Goal: Task Accomplishment & Management: Complete application form

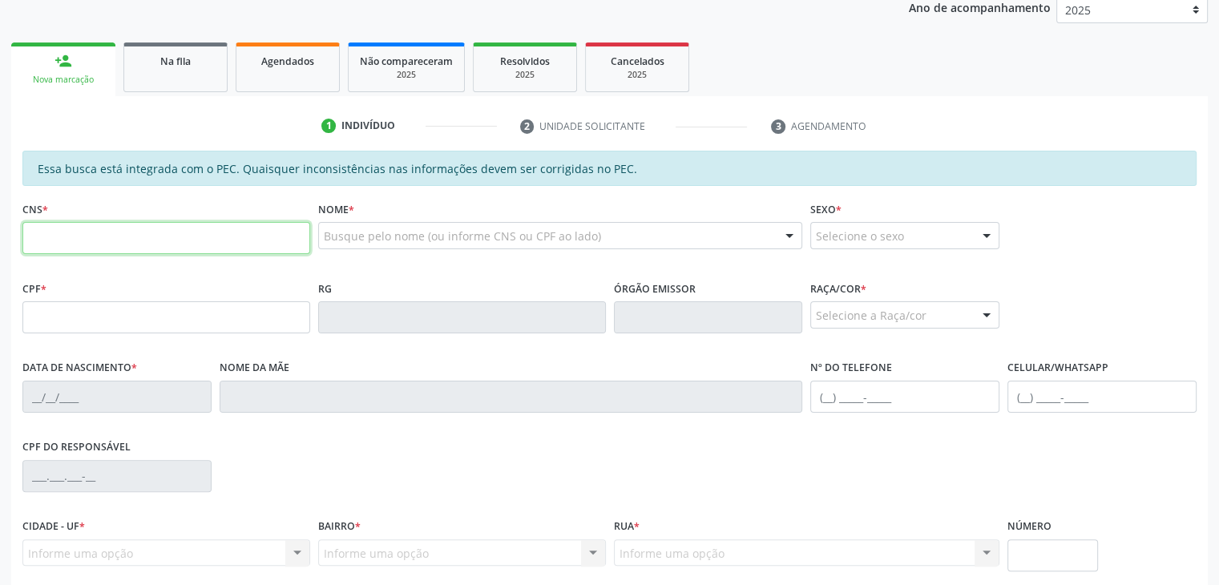
scroll to position [311, 0]
click at [187, 232] on input "text" at bounding box center [166, 240] width 288 height 32
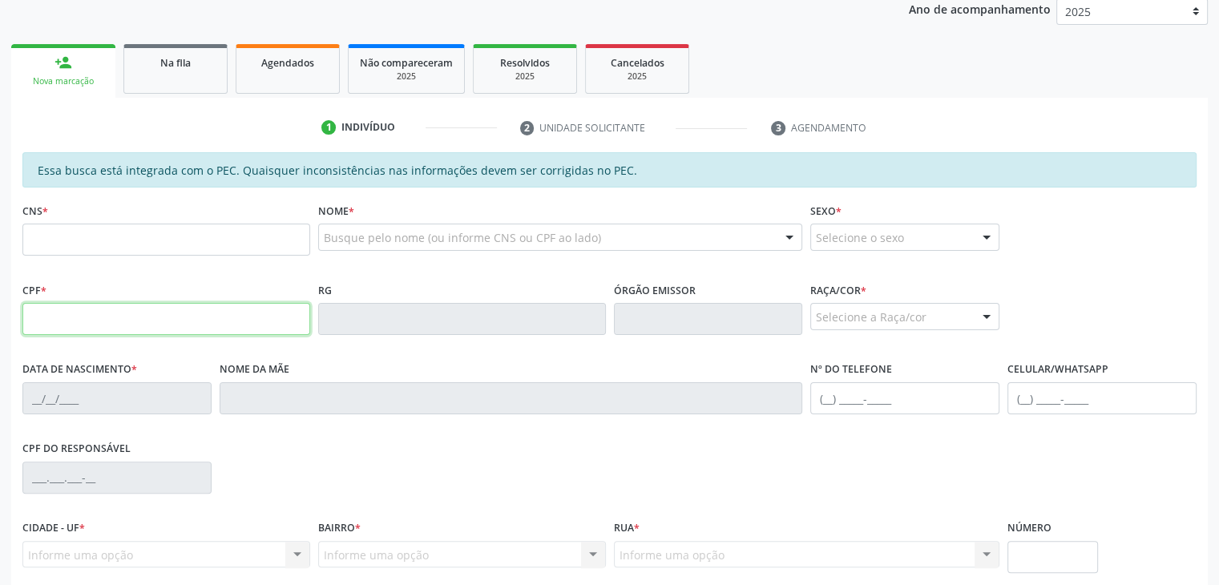
click at [49, 315] on input "text" at bounding box center [166, 319] width 288 height 32
paste input "052.564.094-09"
type input "052.564.094-09"
type input "708 4092 0125 6163"
type input "[DATE]"
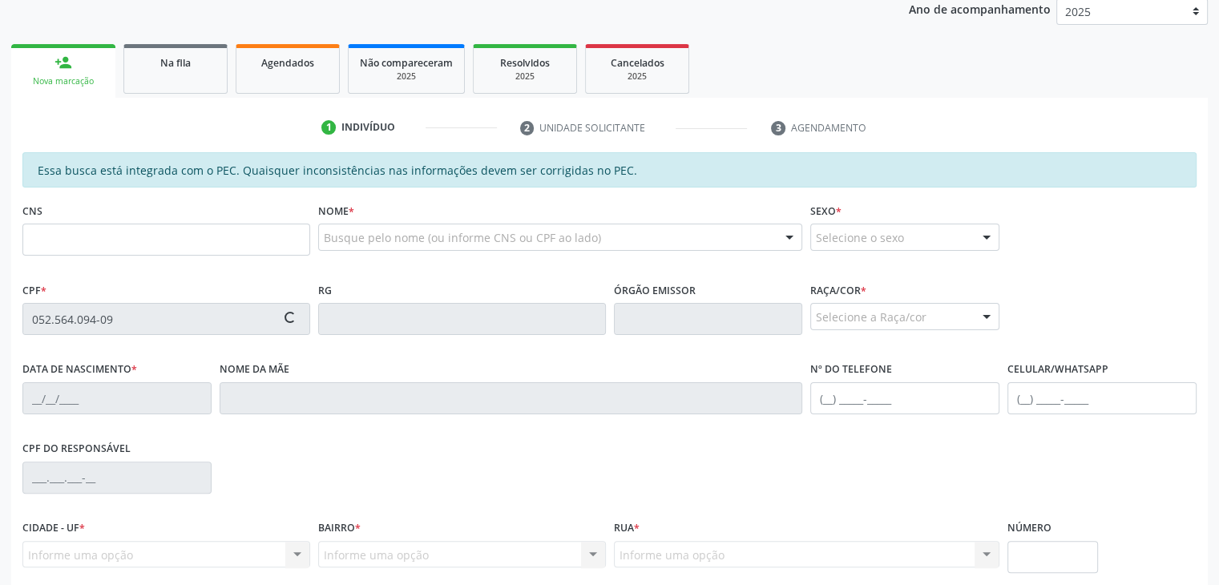
type input "[PERSON_NAME]"
type input "[PHONE_NUMBER]"
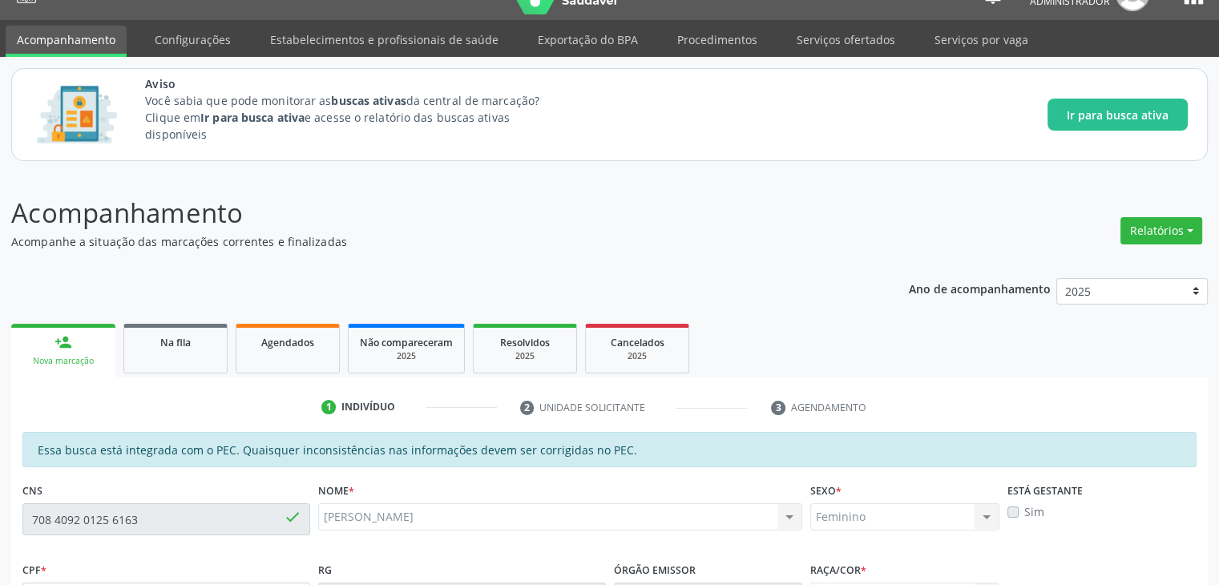
scroll to position [32, 0]
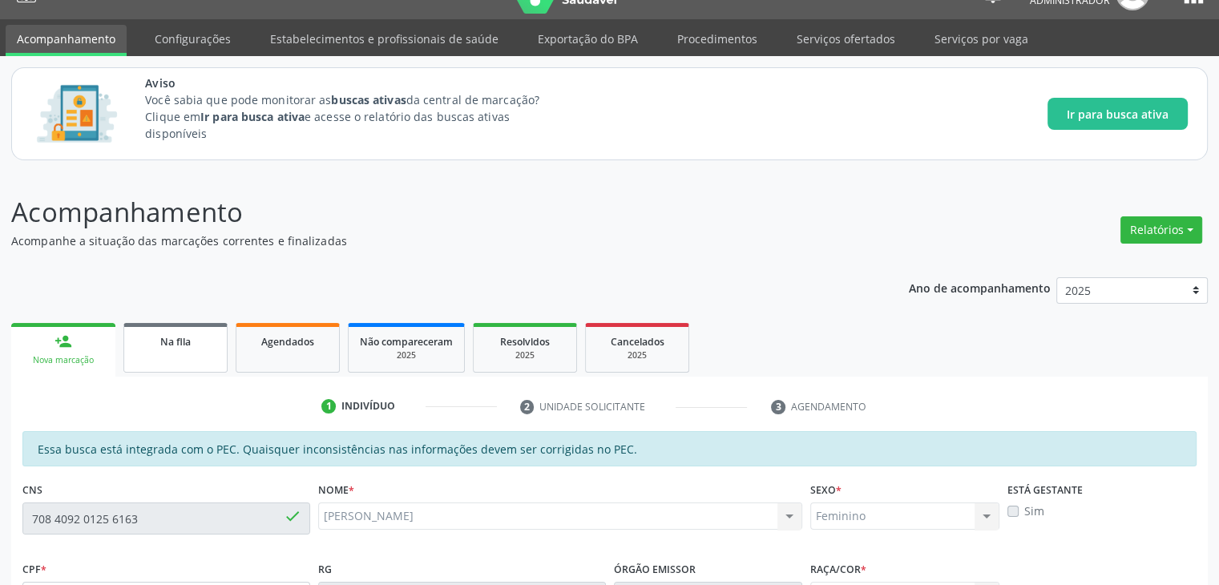
click at [176, 350] on link "Na fila" at bounding box center [175, 348] width 104 height 50
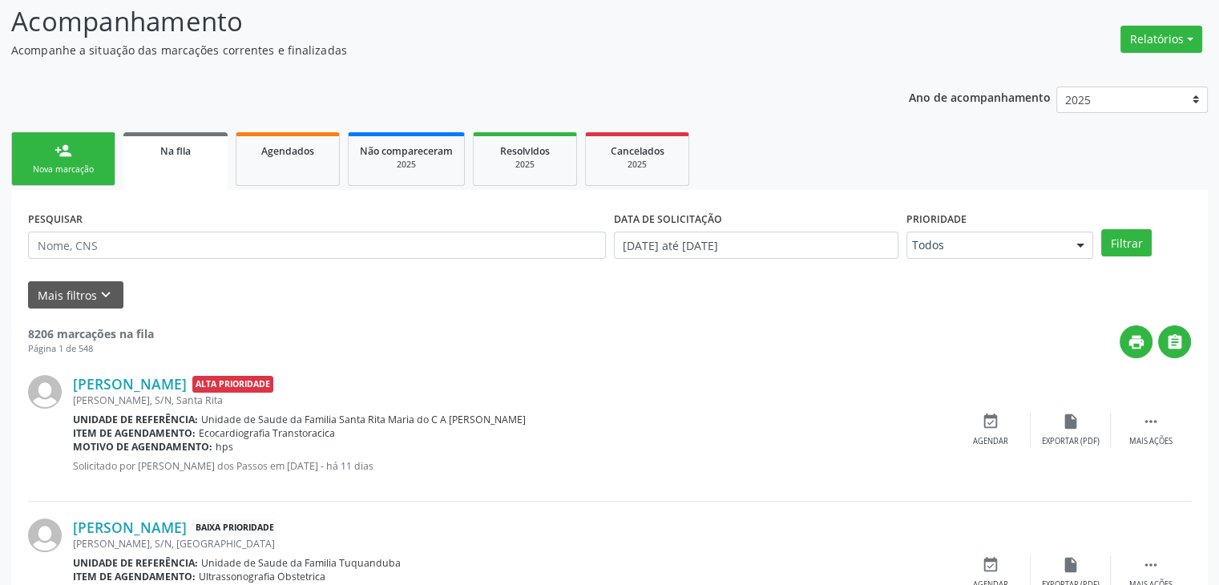
scroll to position [349, 0]
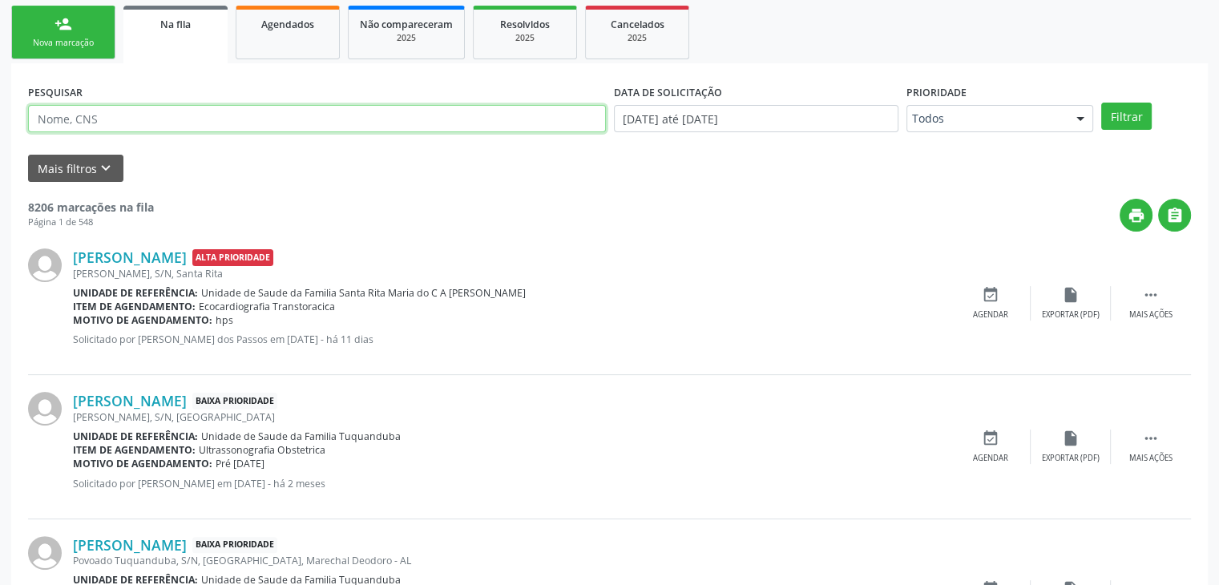
click at [466, 113] on input "text" at bounding box center [317, 118] width 578 height 27
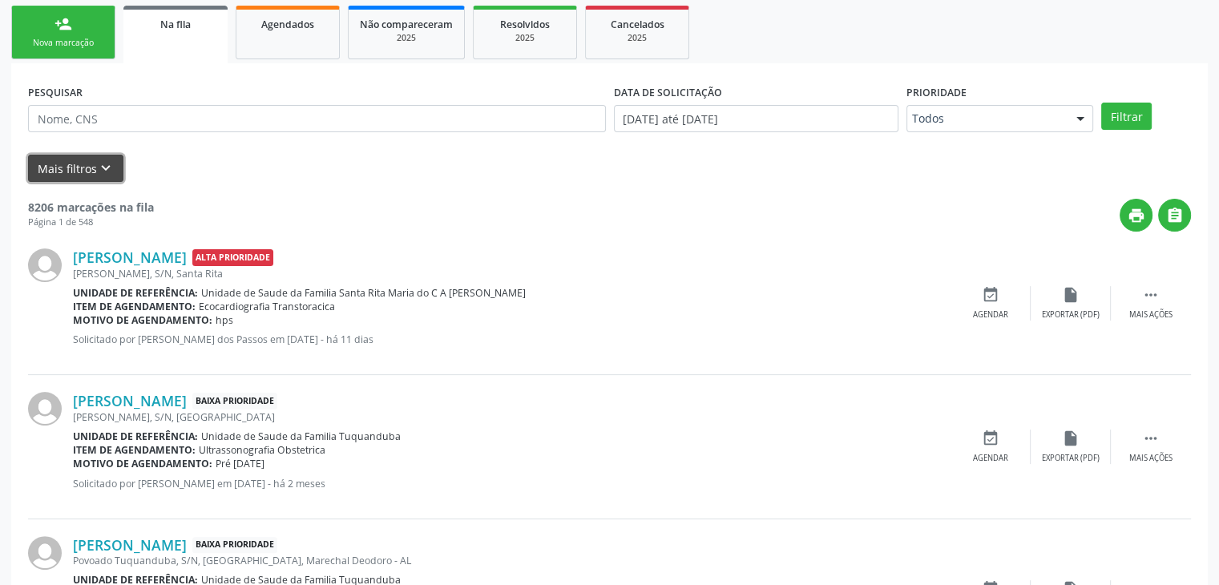
click at [83, 170] on button "Mais filtros keyboard_arrow_down" at bounding box center [75, 169] width 95 height 28
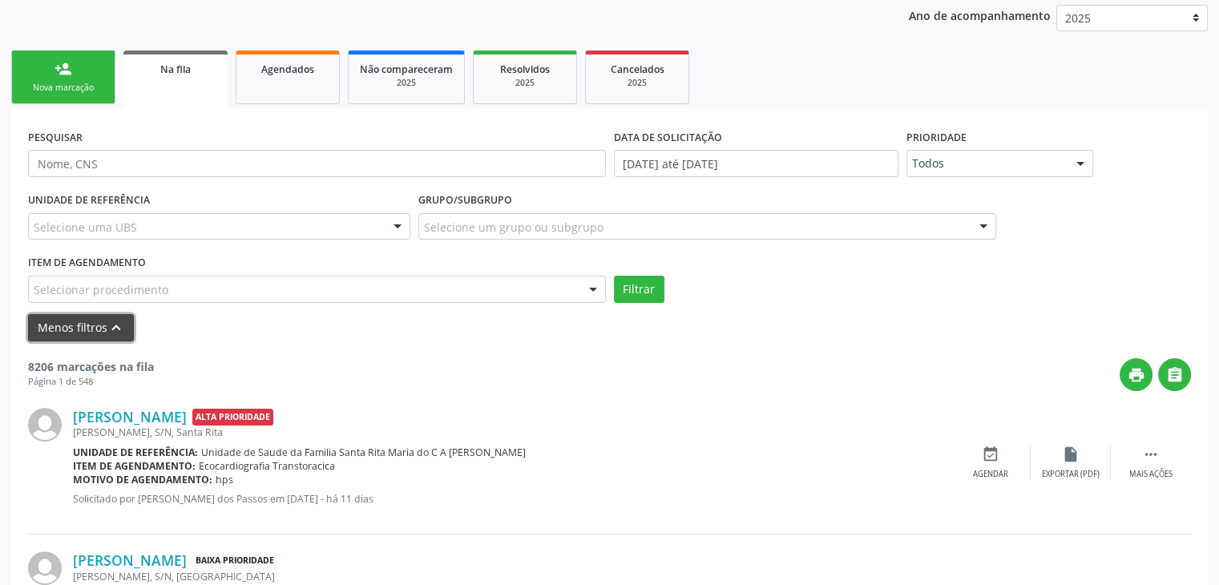
scroll to position [305, 0]
click at [156, 78] on link "Na fila" at bounding box center [175, 79] width 104 height 58
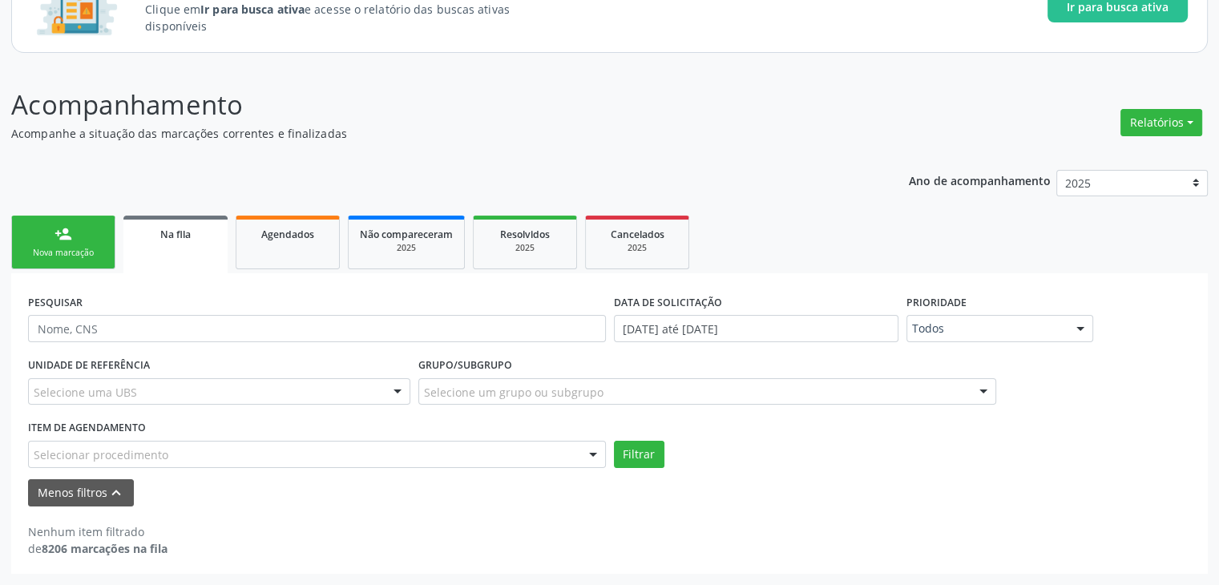
scroll to position [138, 0]
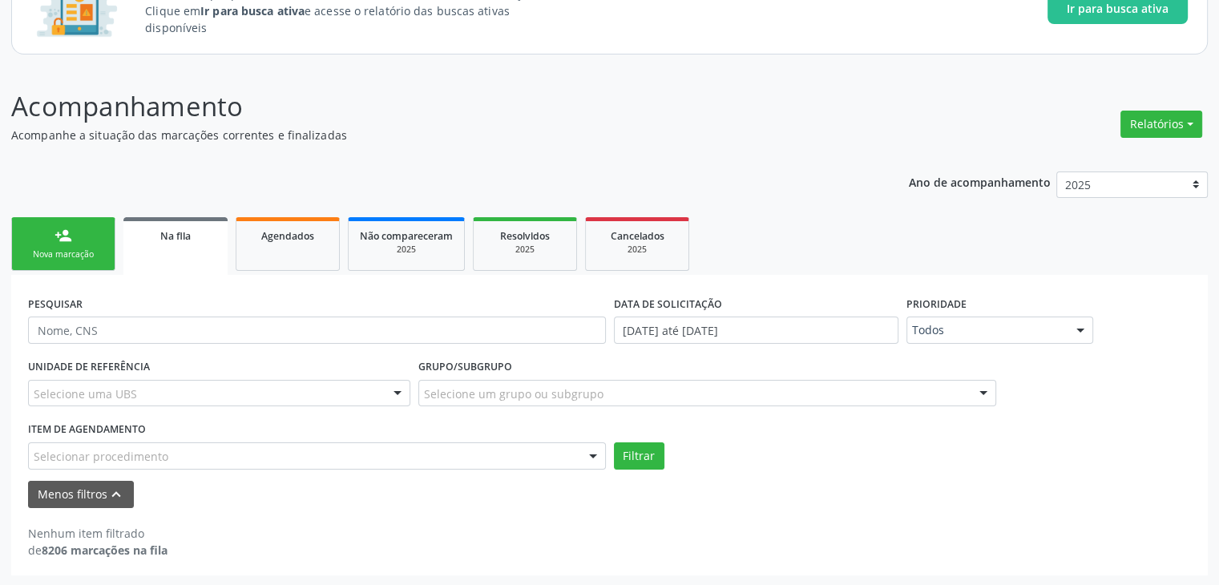
click at [91, 225] on link "person_add Nova marcação" at bounding box center [63, 244] width 104 height 54
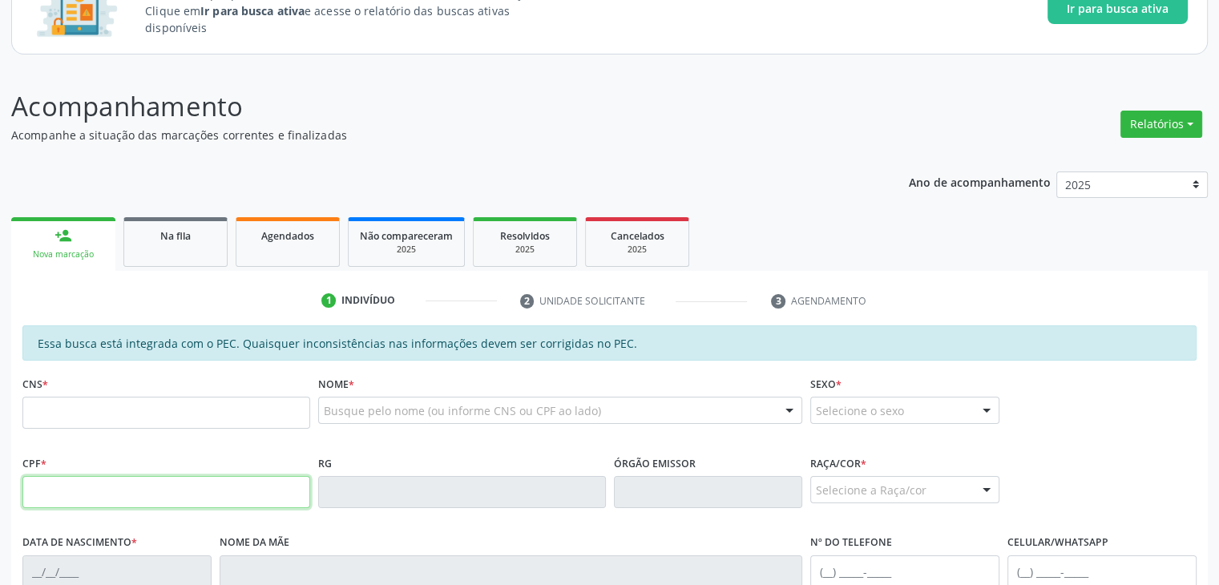
click at [172, 478] on input "text" at bounding box center [166, 492] width 288 height 32
paste input "052.564.094-09"
type input "052.564.094-09"
type input "708 4092 0125 6163"
type input "[DATE]"
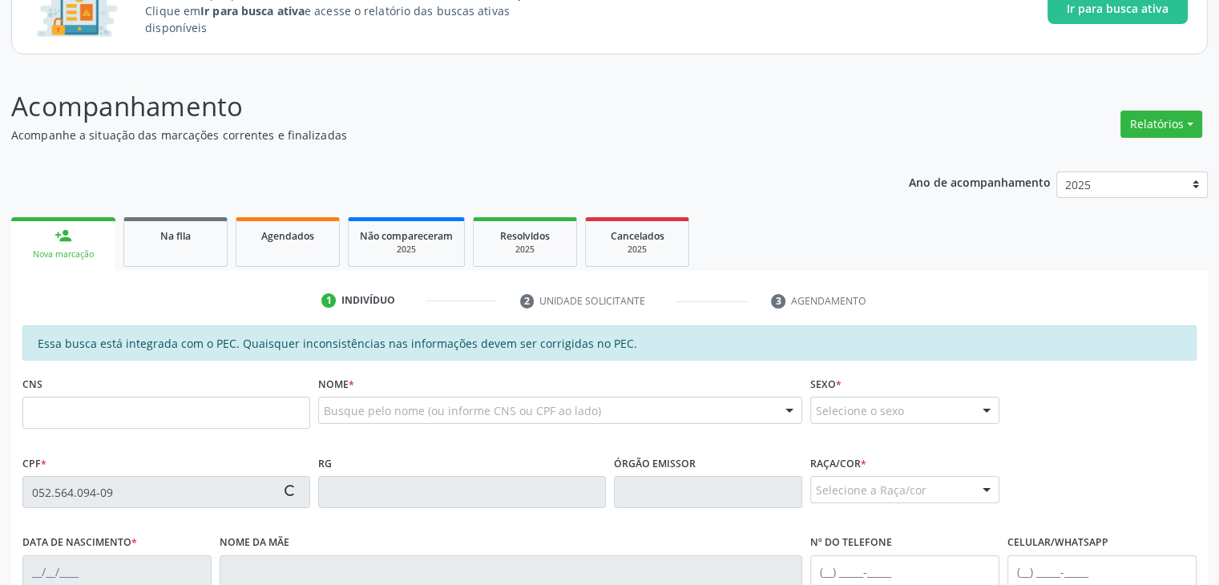
type input "[PERSON_NAME]"
type input "[PHONE_NUMBER]"
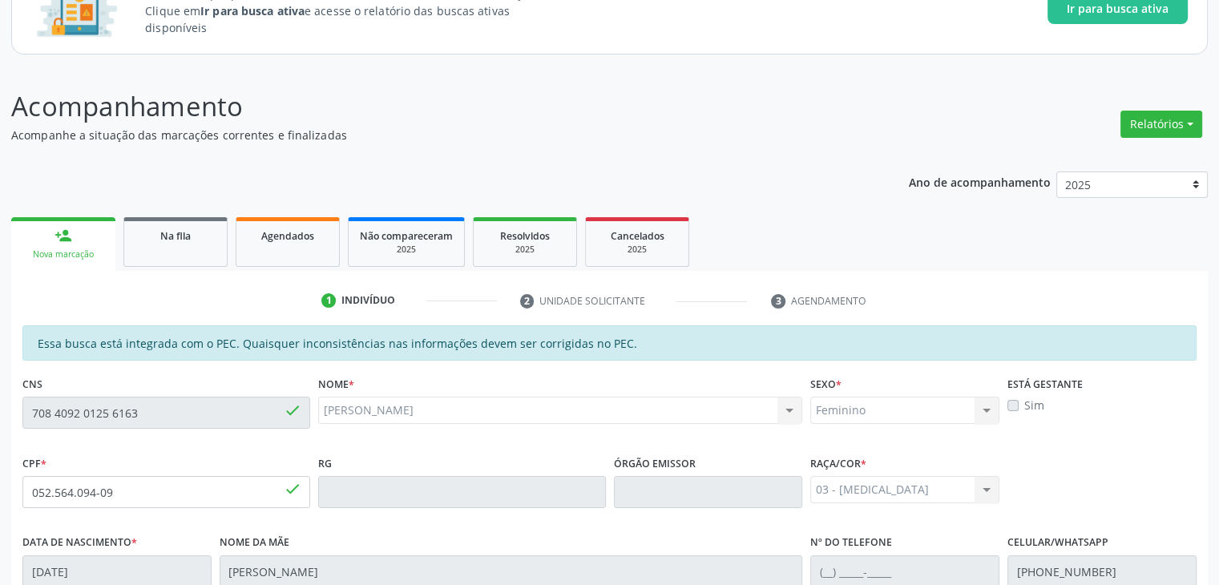
scroll to position [302, 0]
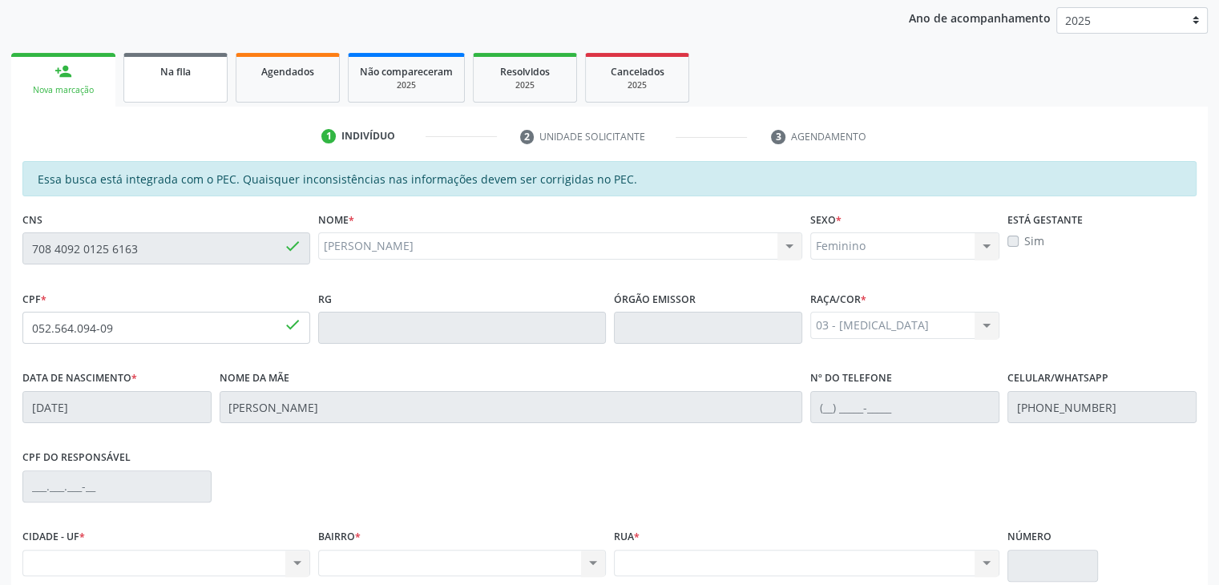
click at [212, 91] on link "Na fila" at bounding box center [175, 78] width 104 height 50
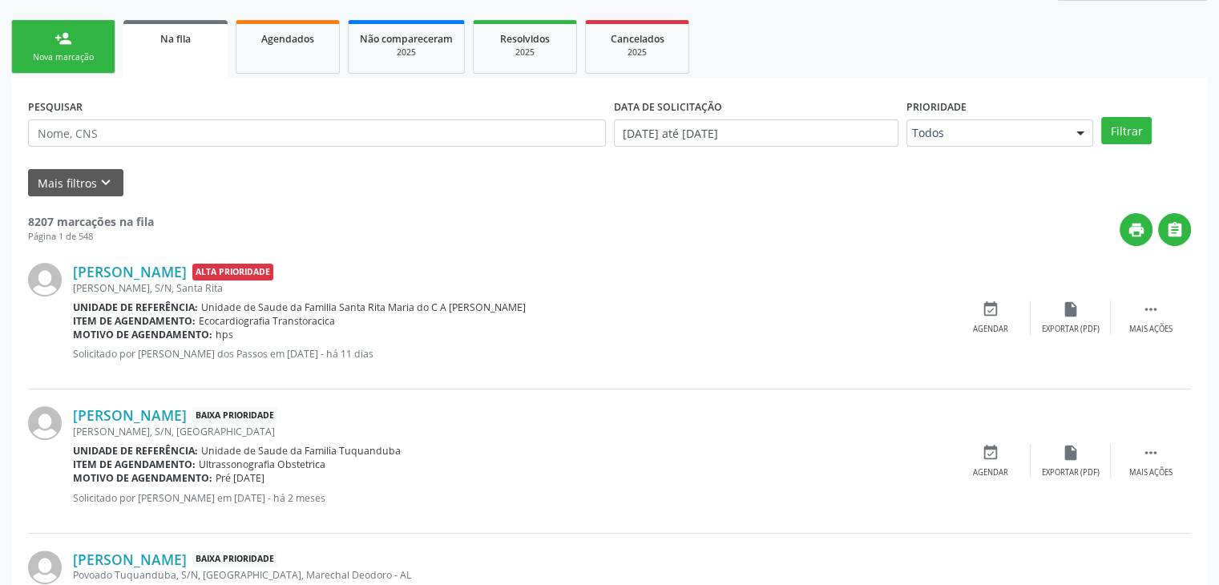
scroll to position [337, 0]
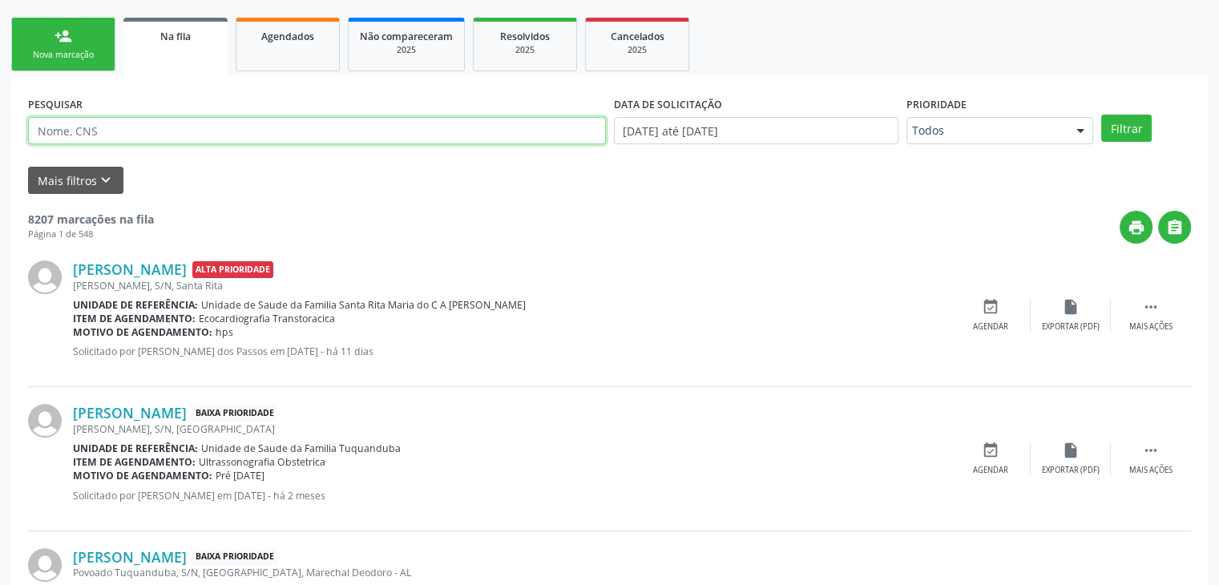
click at [236, 125] on input "text" at bounding box center [317, 130] width 578 height 27
paste input "708 4092 0125 6163"
click at [1101, 115] on button "Filtrar" at bounding box center [1126, 128] width 50 height 27
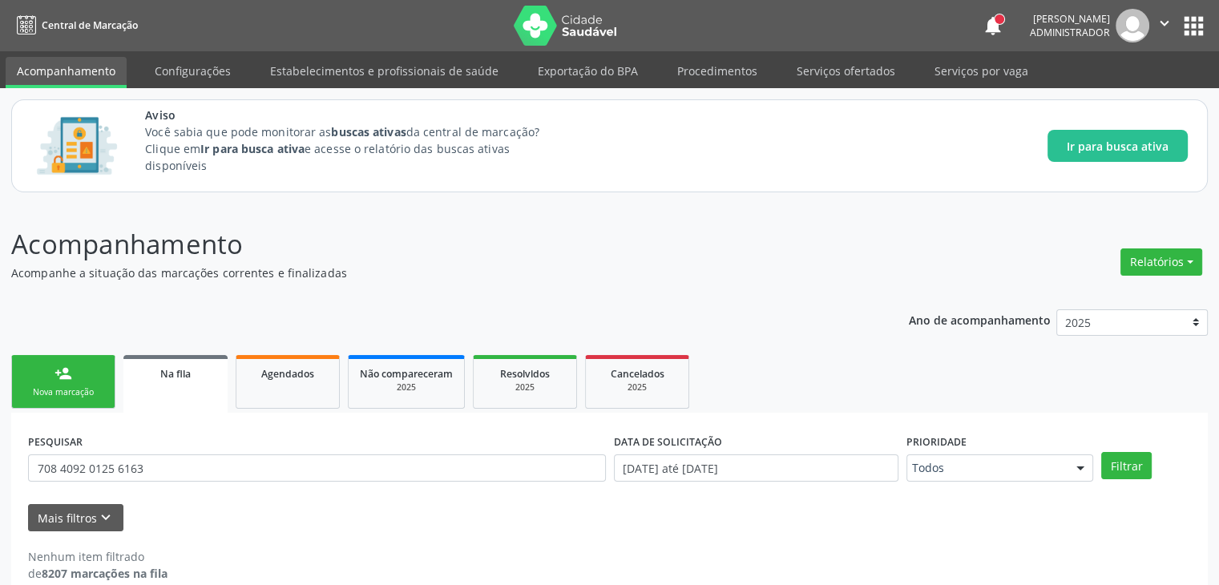
scroll to position [24, 0]
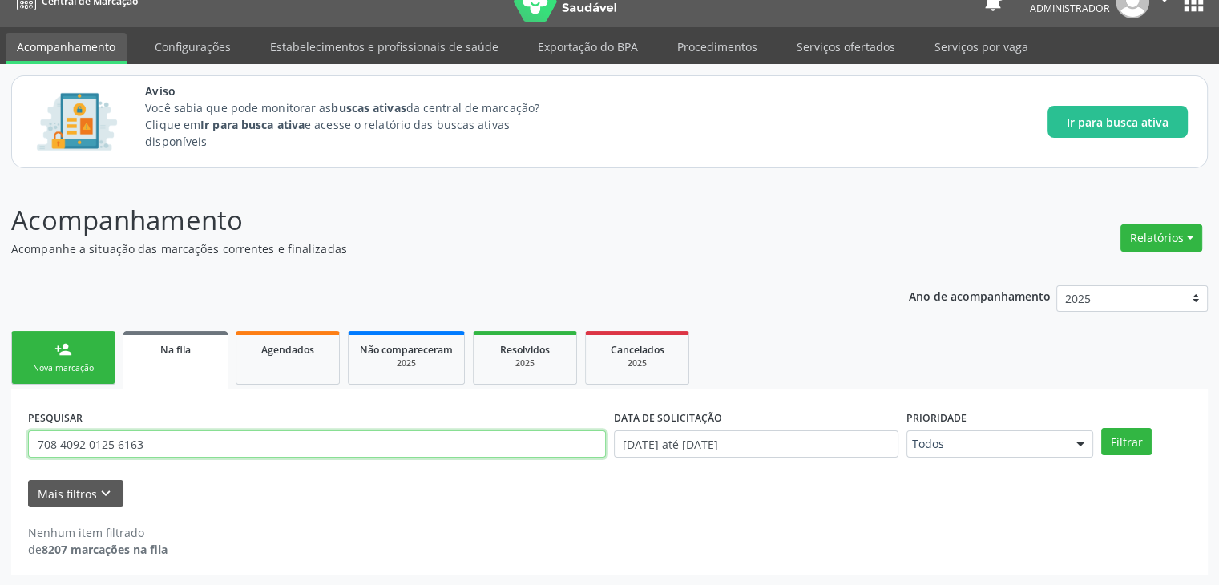
click at [116, 440] on input "708 4092 0125 6163" at bounding box center [317, 443] width 578 height 27
click at [1101, 428] on button "Filtrar" at bounding box center [1126, 441] width 50 height 27
click at [151, 442] on input "708409201256163" at bounding box center [317, 443] width 578 height 27
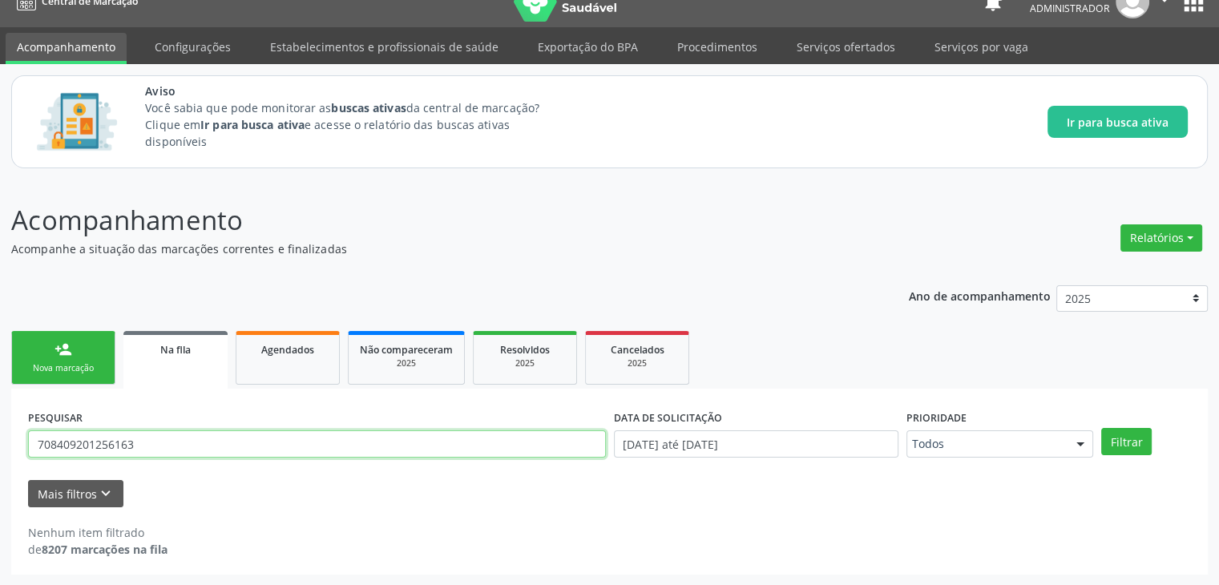
click at [151, 442] on input "708409201256163" at bounding box center [317, 443] width 578 height 27
type input "[PERSON_NAME]"
click at [1101, 428] on button "Filtrar" at bounding box center [1126, 441] width 50 height 27
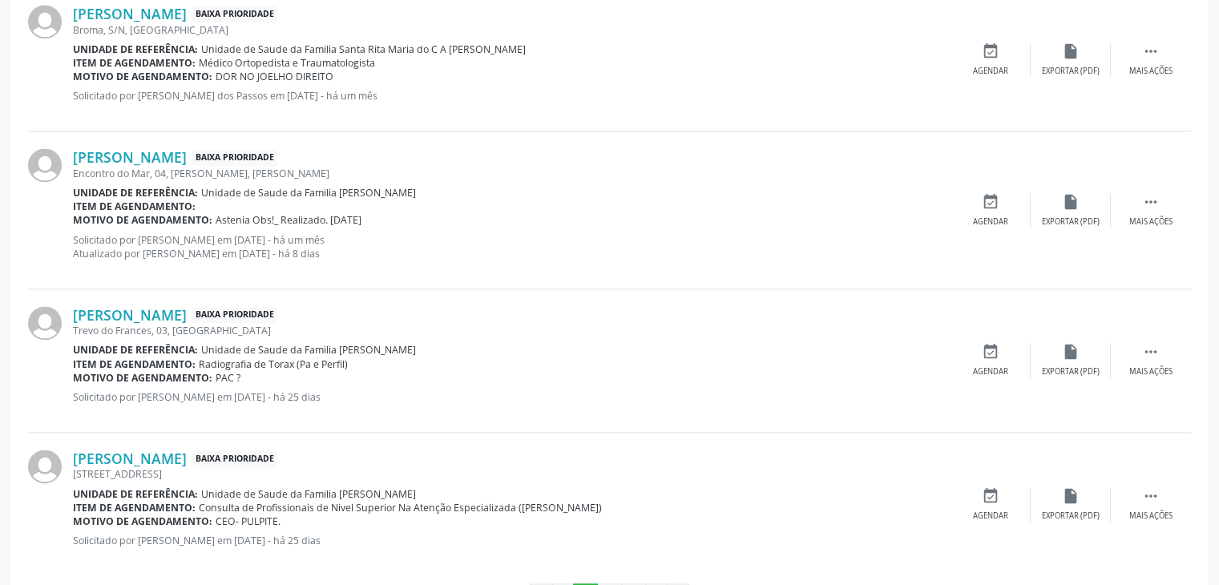
scroll to position [2261, 0]
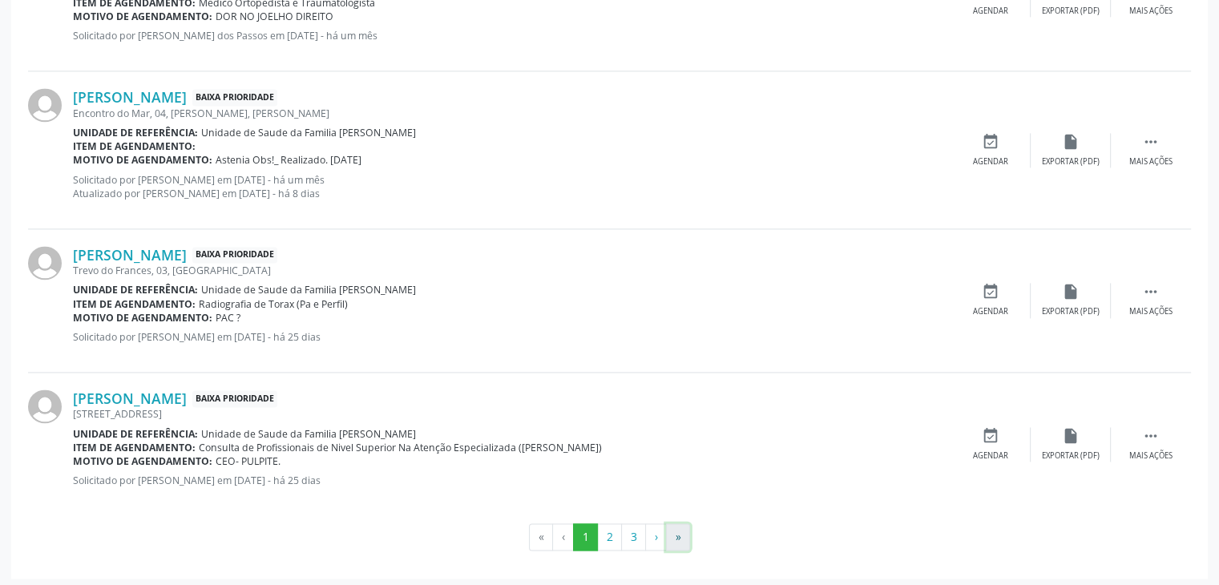
click at [680, 541] on button "»" at bounding box center [678, 536] width 24 height 27
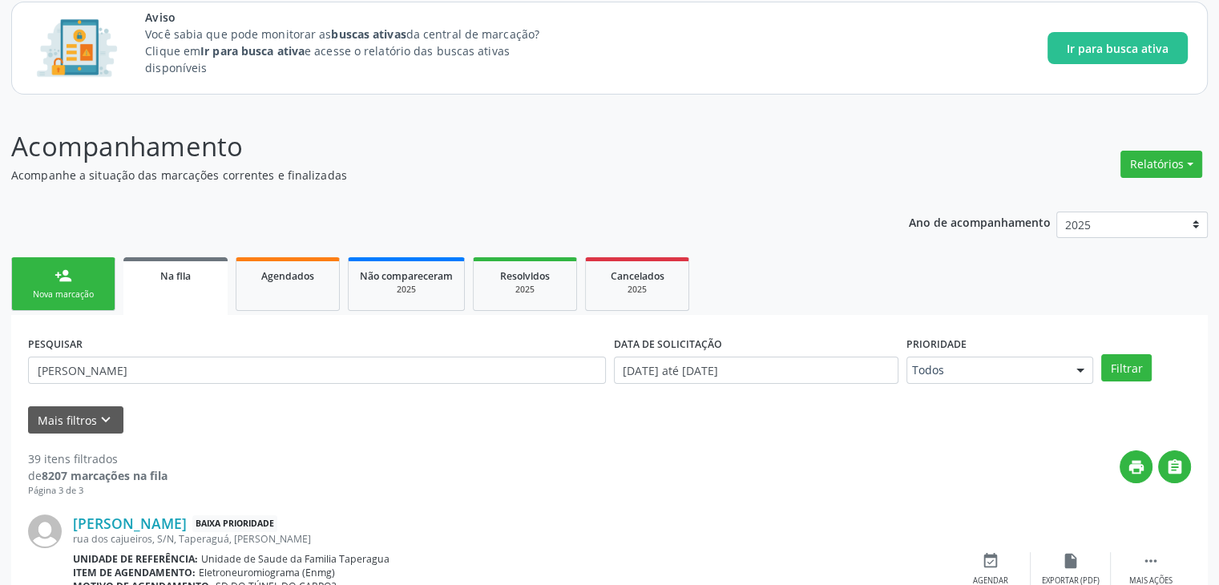
scroll to position [0, 0]
